Goal: Navigation & Orientation: Find specific page/section

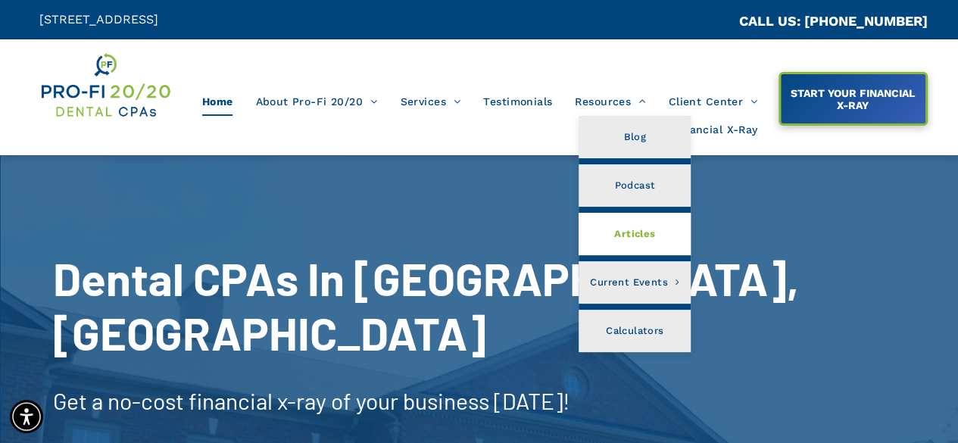
click at [609, 230] on link "Articles" at bounding box center [634, 234] width 112 height 42
